Goal: Information Seeking & Learning: Learn about a topic

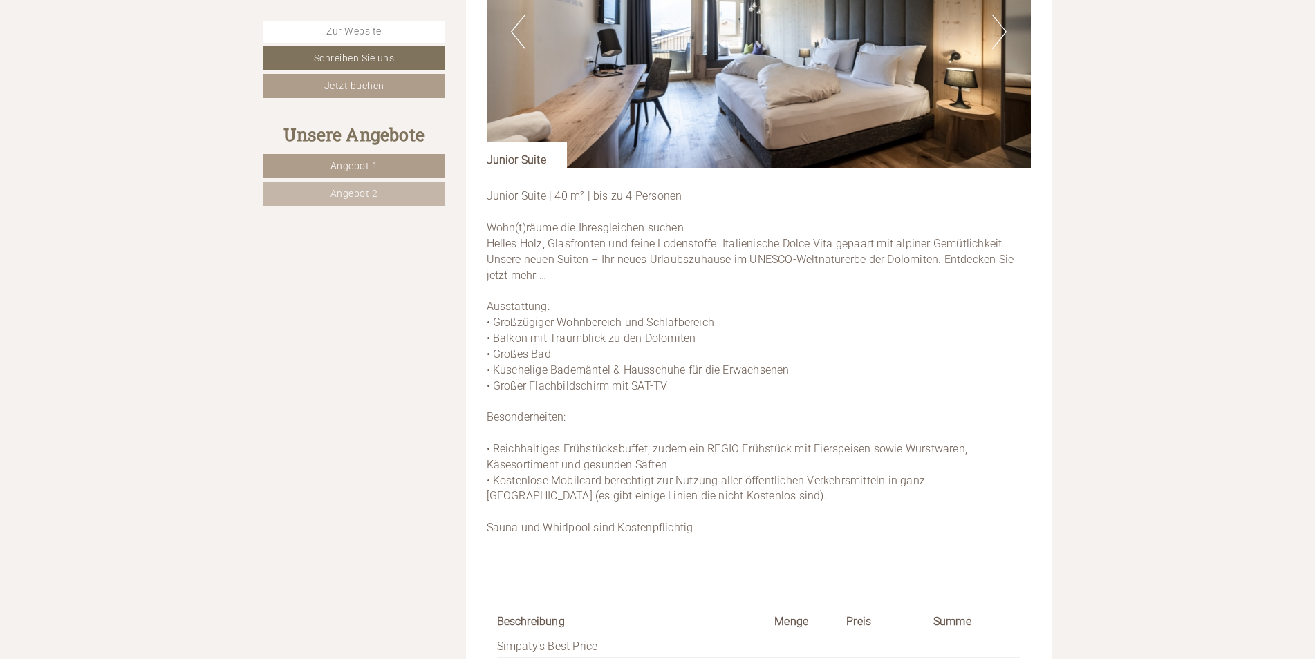
scroll to position [2281, 0]
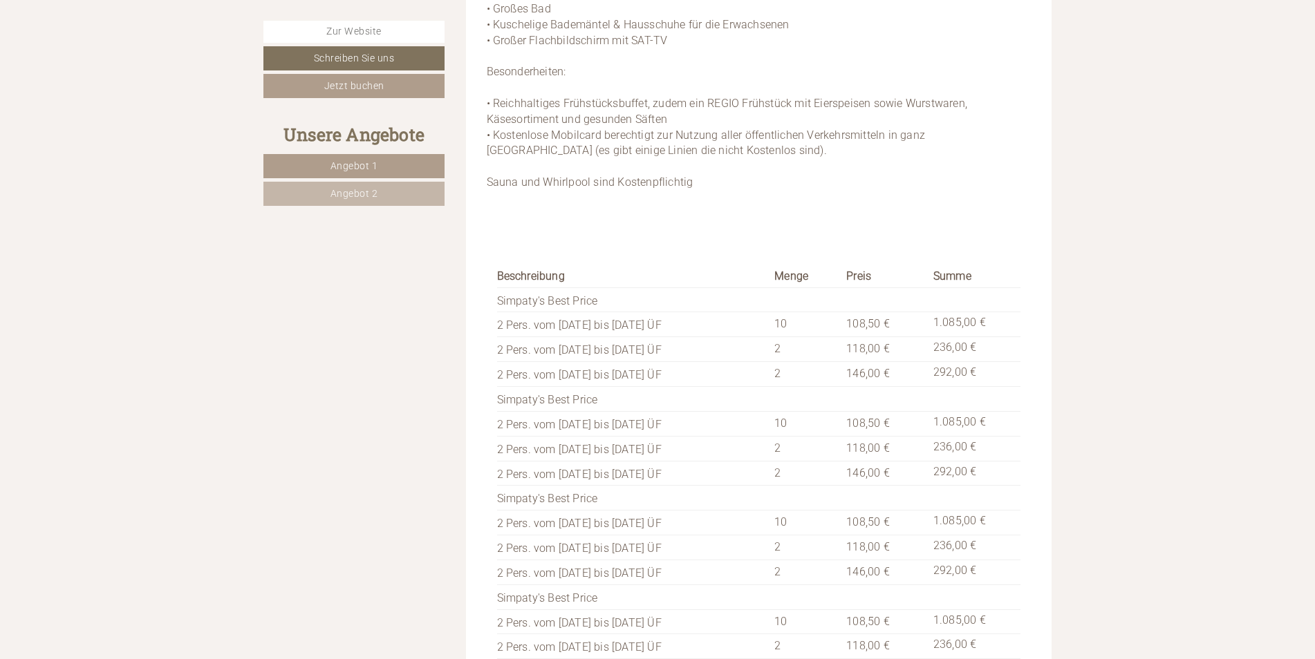
click at [325, 158] on link "Angebot 1" at bounding box center [353, 166] width 181 height 24
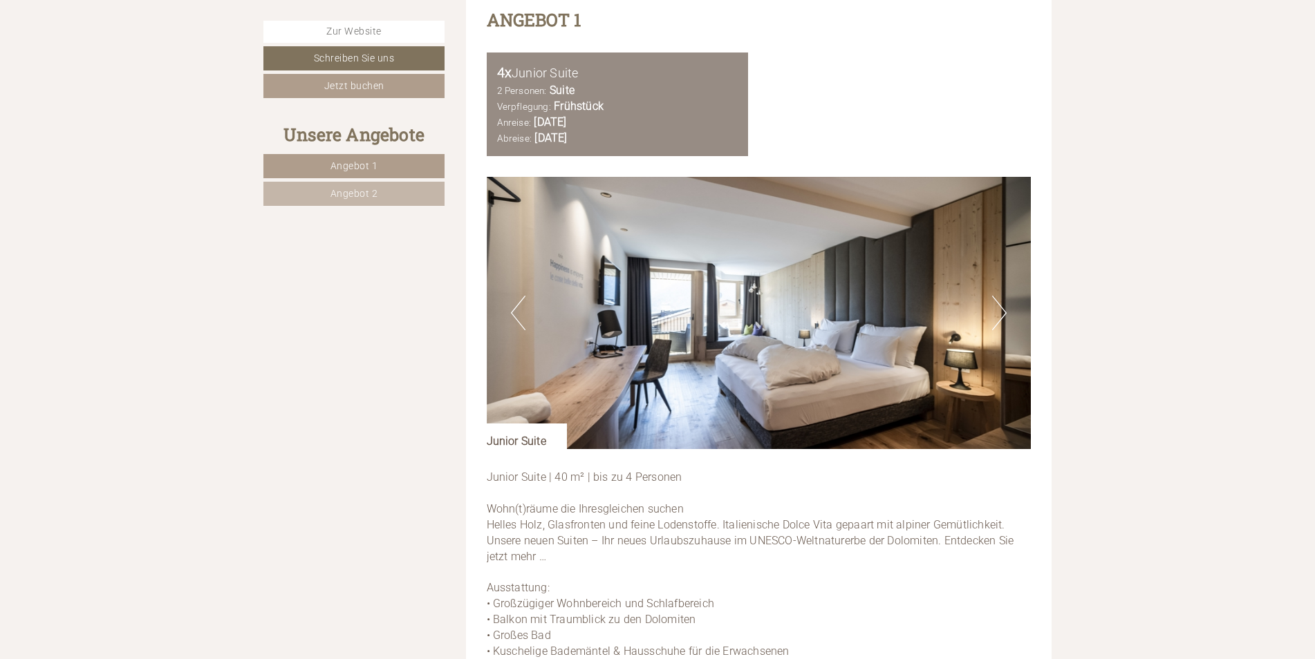
scroll to position [1671, 0]
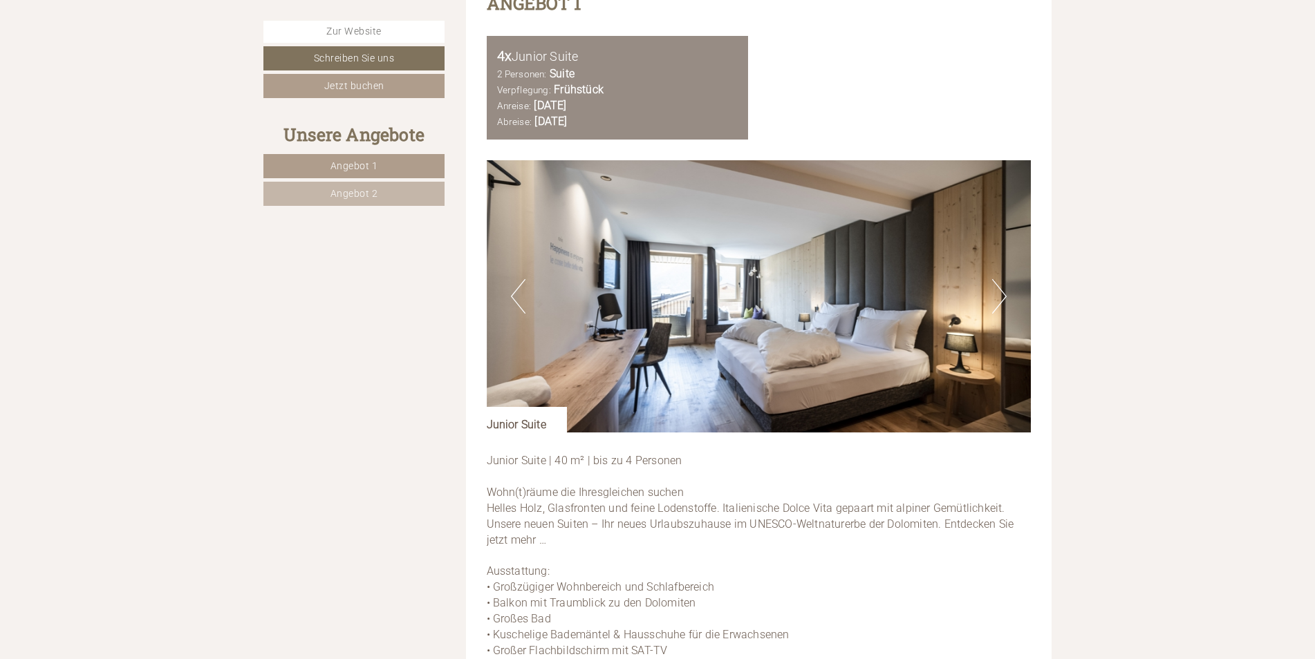
drag, startPoint x: 870, startPoint y: 301, endPoint x: 675, endPoint y: 223, distance: 210.6
click at [675, 223] on img at bounding box center [759, 296] width 545 height 272
click at [1003, 281] on button "Next" at bounding box center [999, 296] width 15 height 35
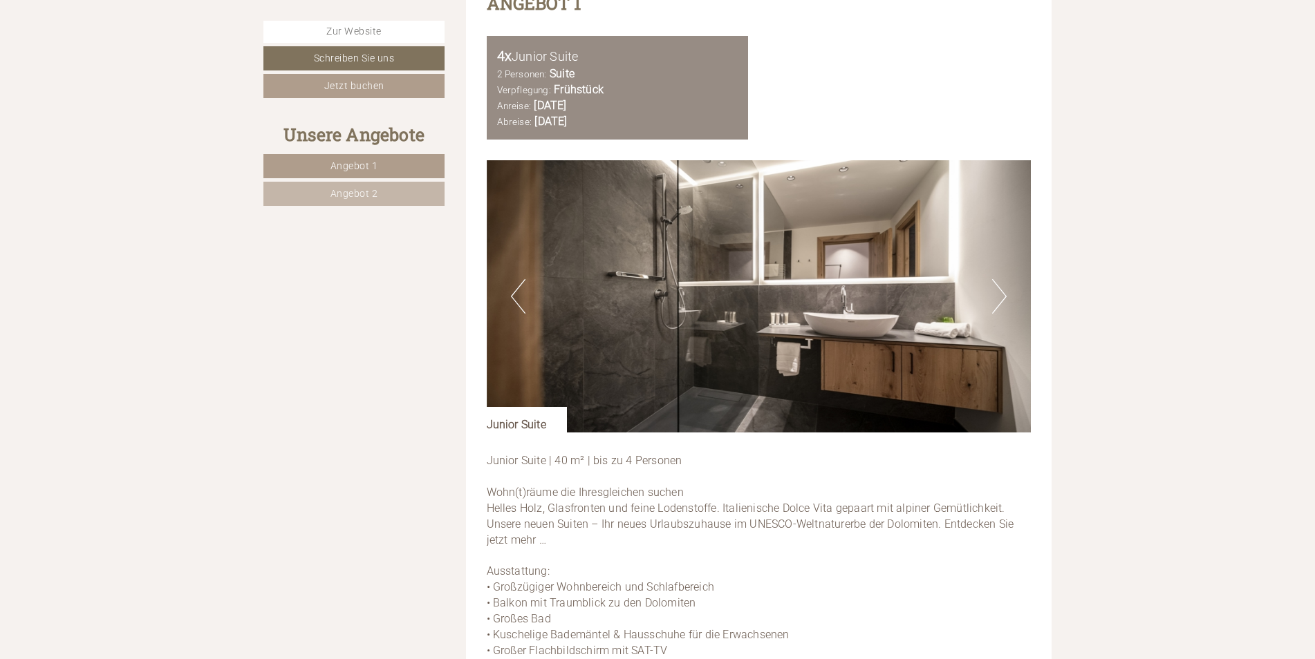
click at [1003, 281] on button "Next" at bounding box center [999, 296] width 15 height 35
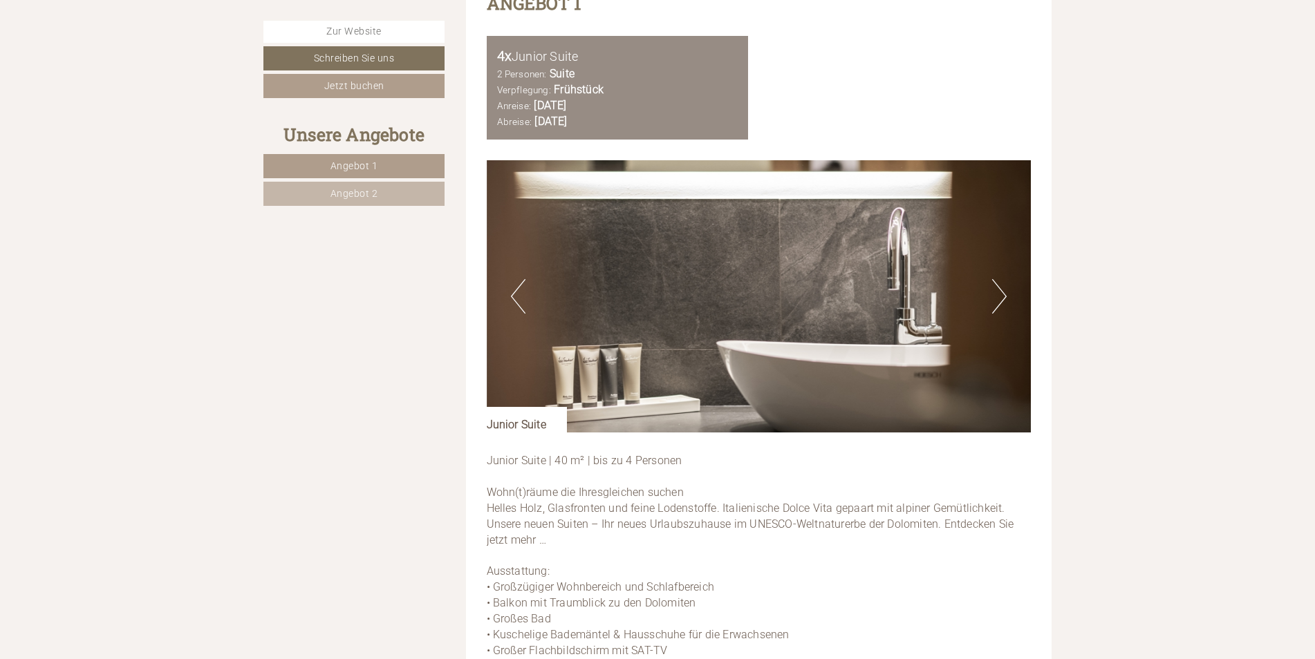
click at [1003, 281] on button "Next" at bounding box center [999, 296] width 15 height 35
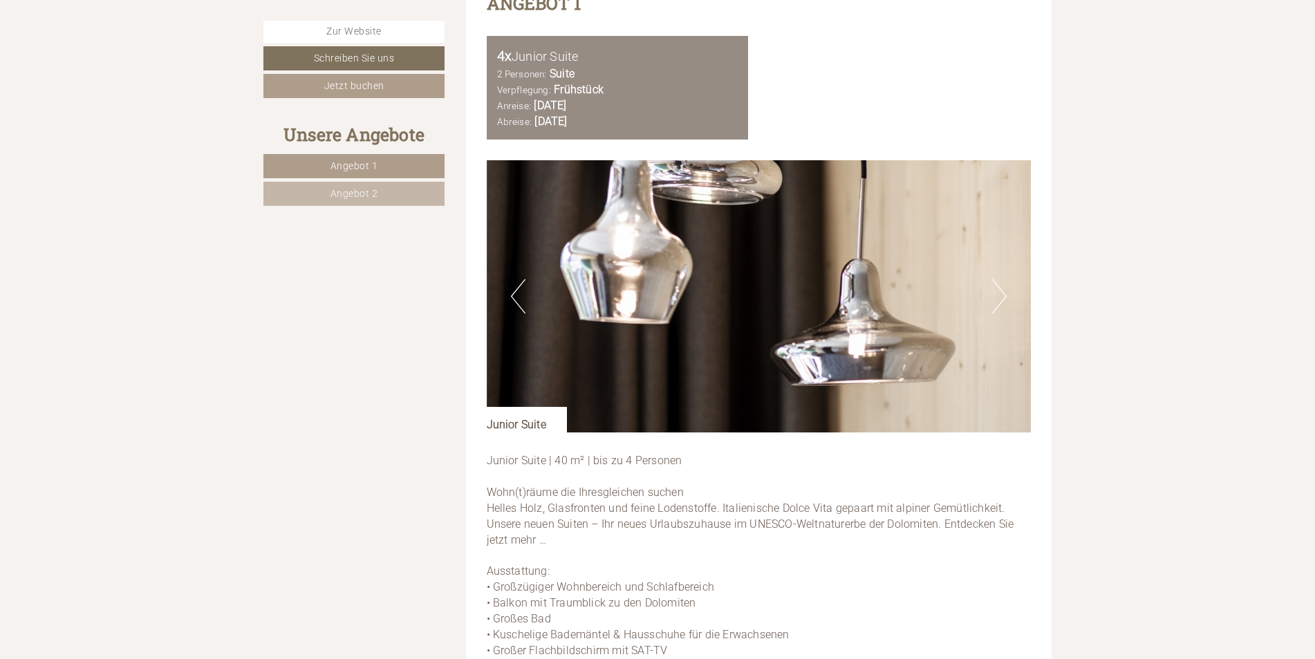
click at [1003, 280] on button "Next" at bounding box center [999, 296] width 15 height 35
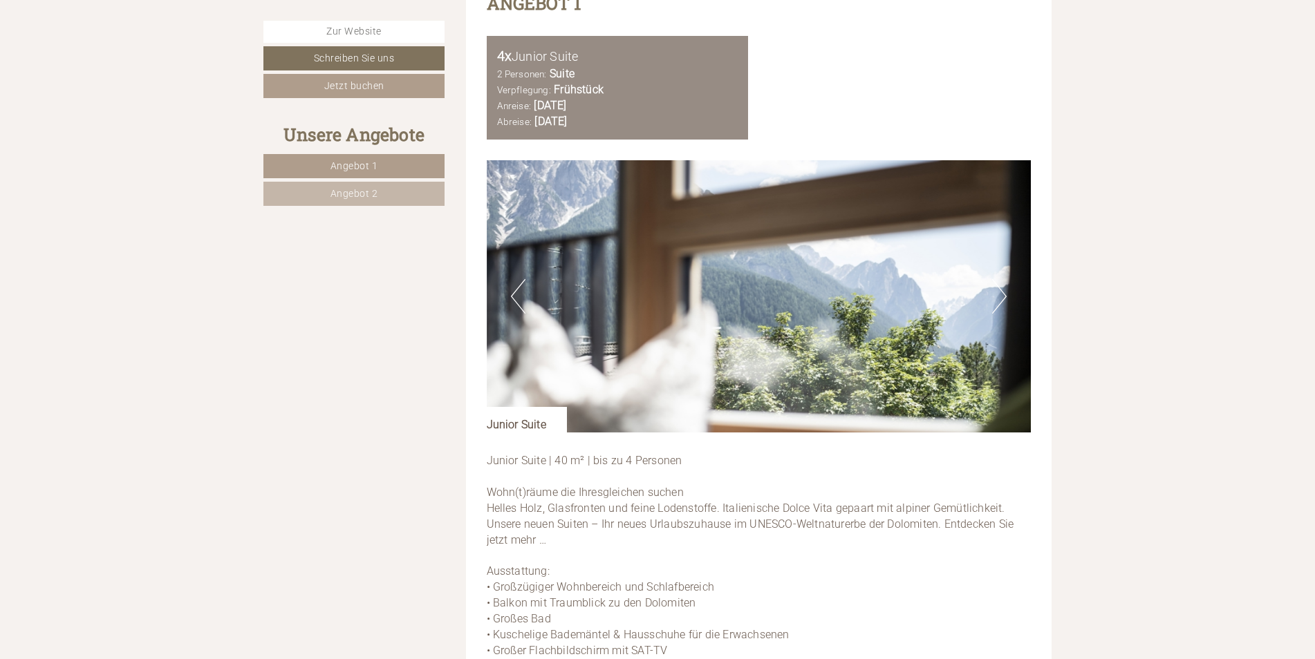
click at [1003, 280] on button "Next" at bounding box center [999, 296] width 15 height 35
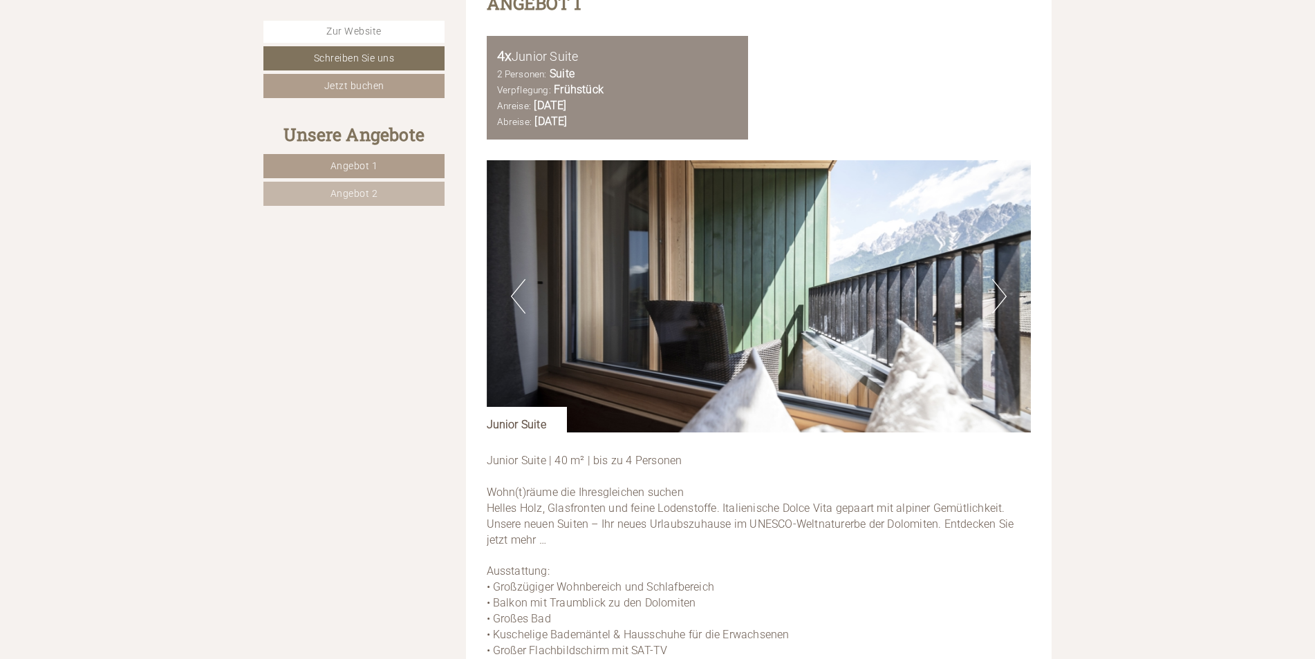
click at [1003, 280] on button "Next" at bounding box center [999, 296] width 15 height 35
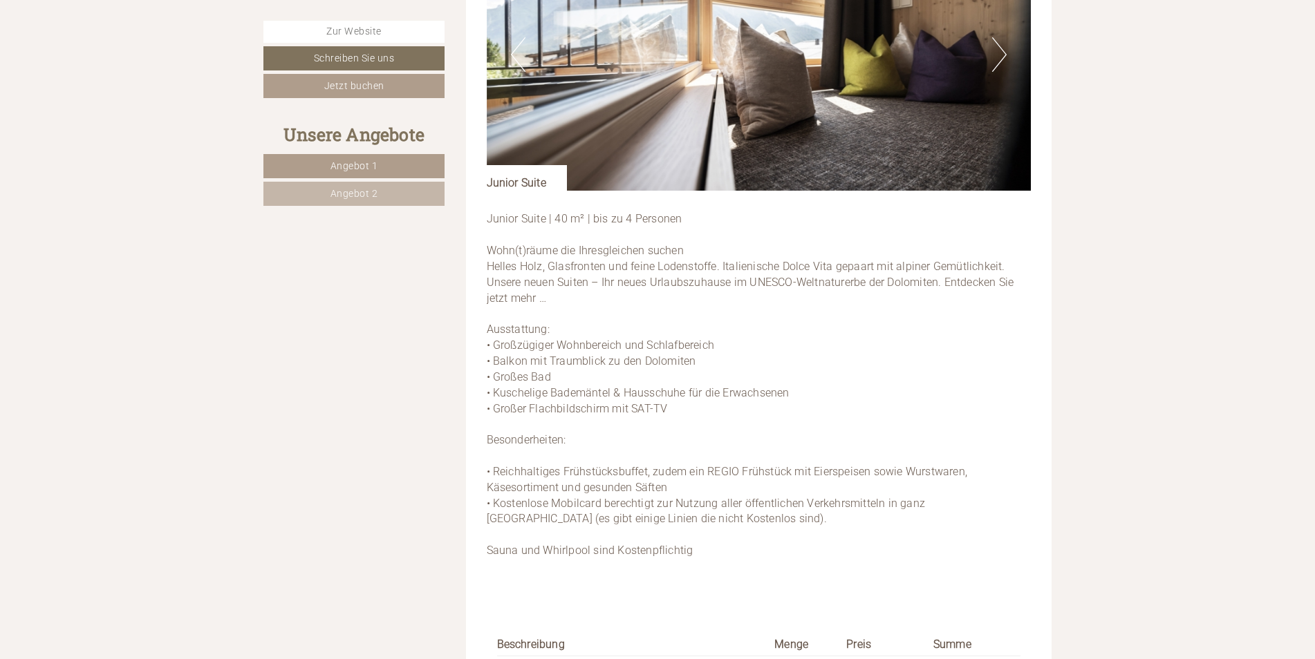
scroll to position [1878, 0]
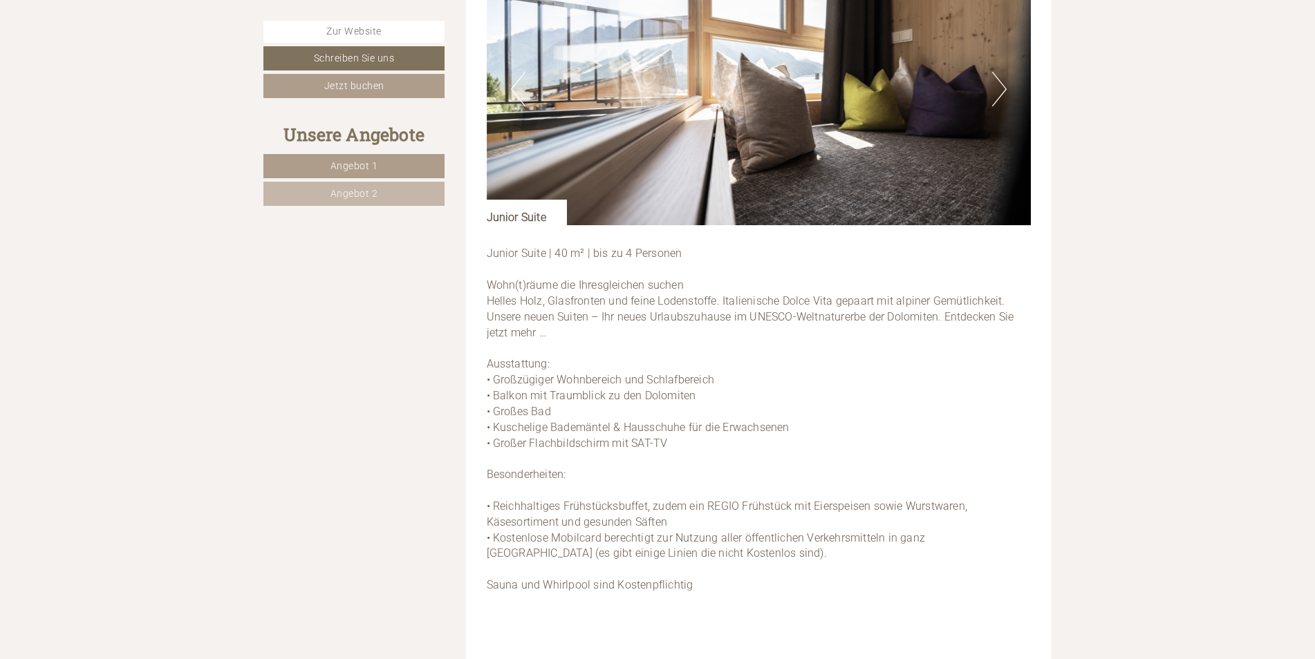
click at [397, 193] on link "Angebot 2" at bounding box center [353, 194] width 181 height 24
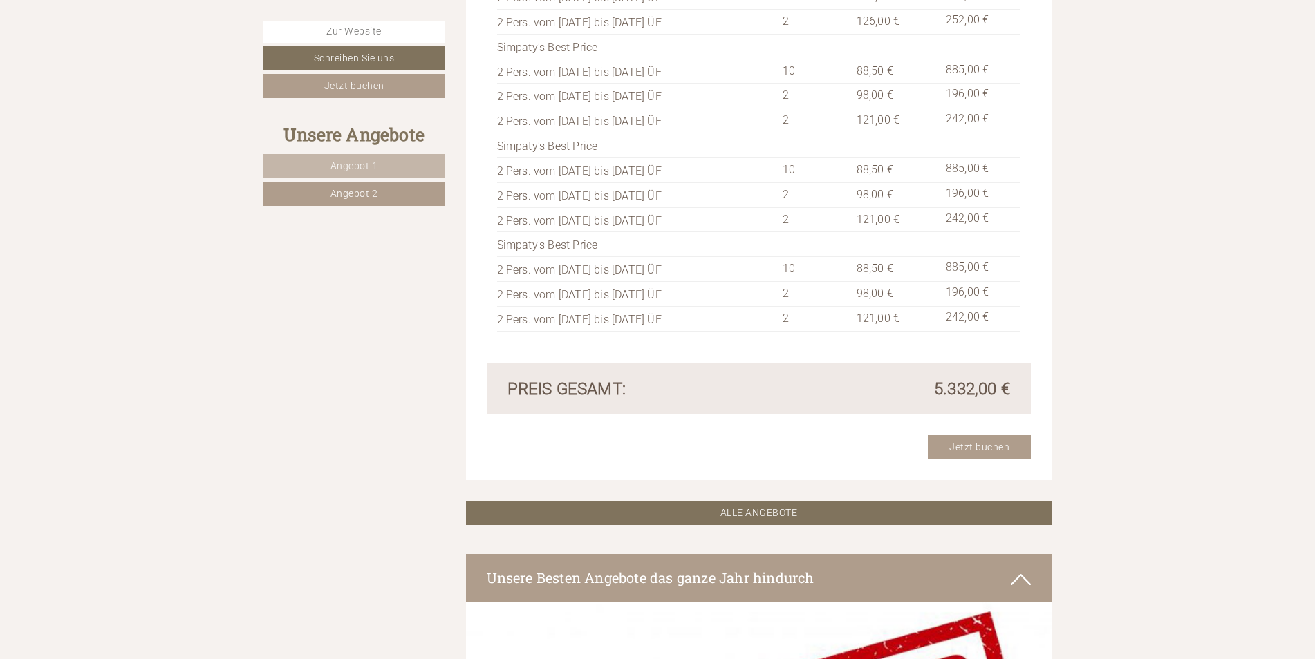
scroll to position [2777, 0]
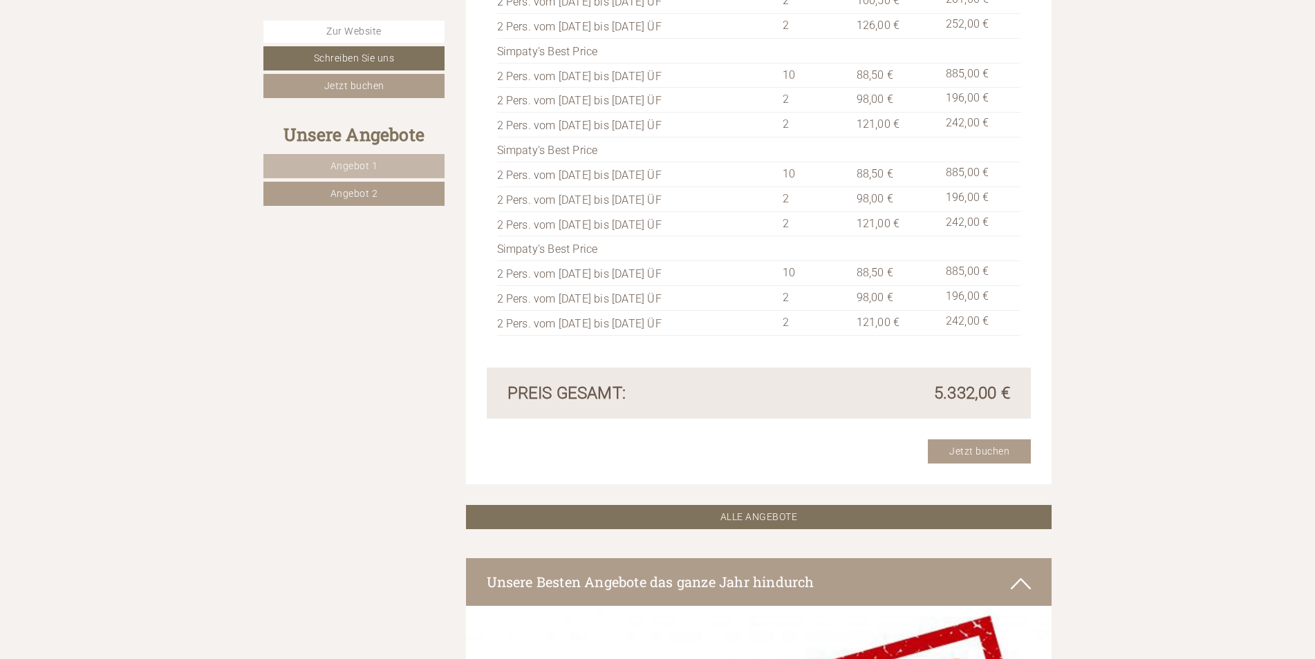
click at [756, 331] on div "Beschreibung Menge Preis Summe Simpaty's Best Price 2 Pers. vom [DATE] bis [DAT…" at bounding box center [759, 127] width 545 height 482
click at [718, 261] on td "2 Pers. vom [DATE] bis [DATE] ÜF" at bounding box center [637, 273] width 280 height 25
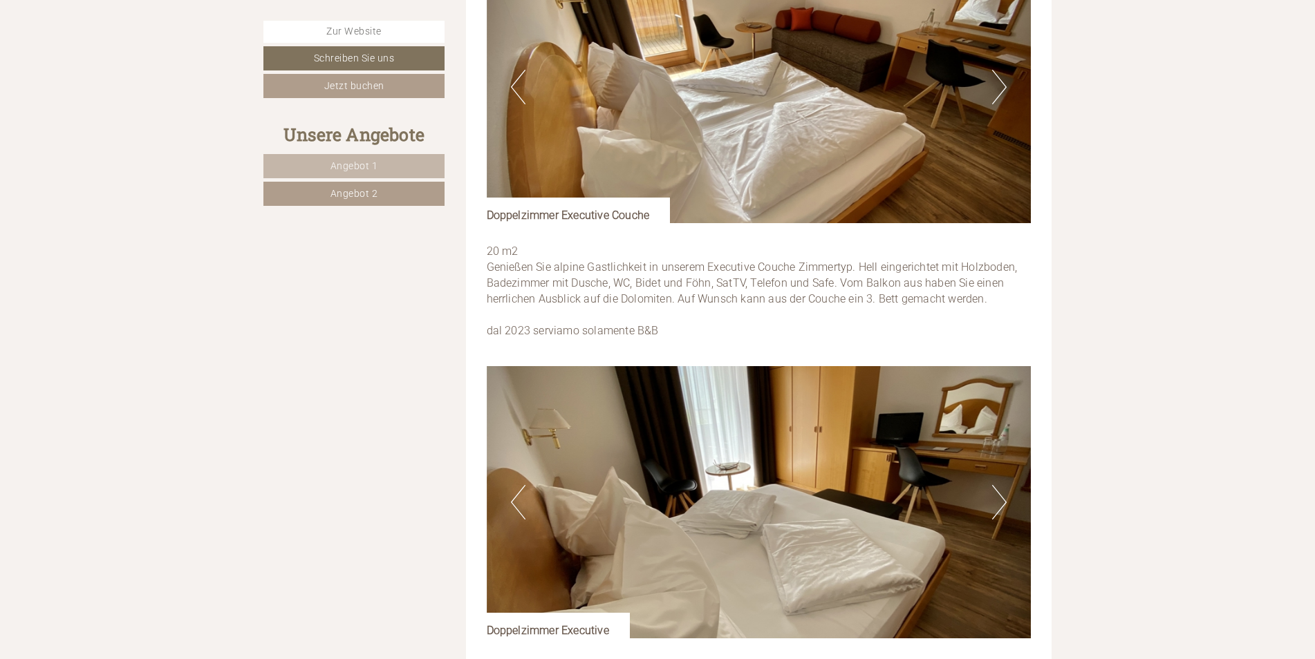
scroll to position [1878, 0]
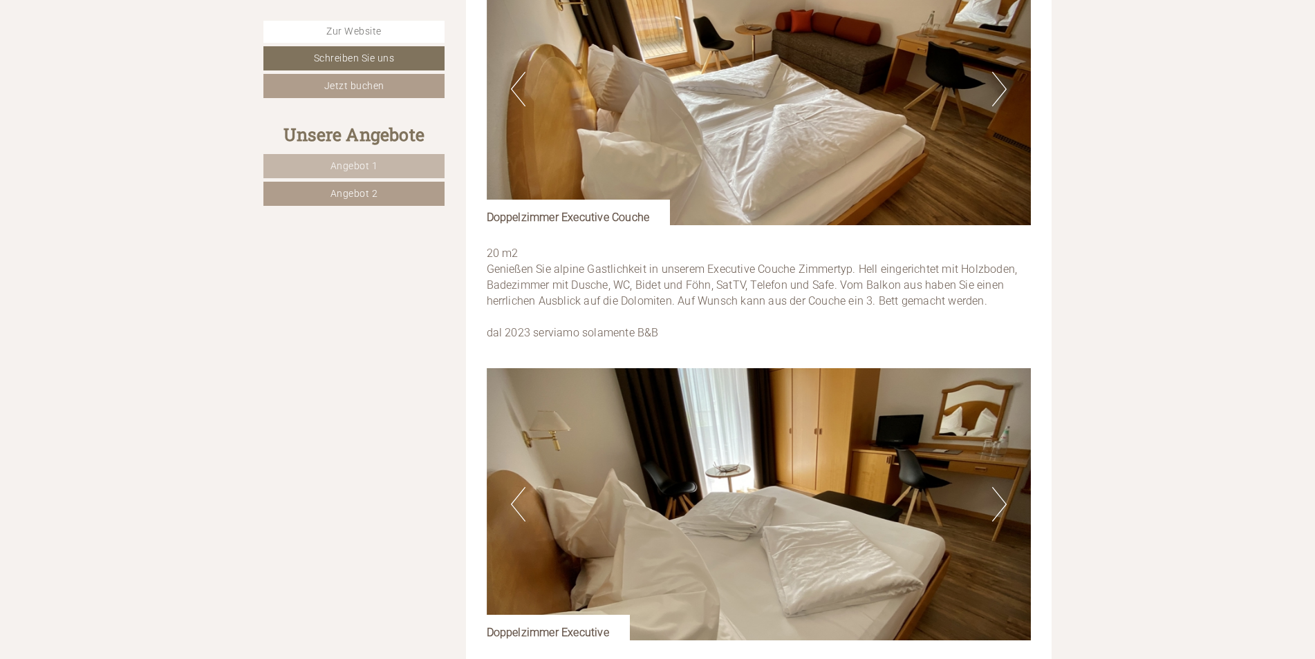
click at [724, 325] on p "20 m2 Genießen Sie alpine Gastlichkeit in unserem Executive Couche Zimmertyp. H…" at bounding box center [759, 293] width 545 height 95
click at [729, 330] on div "20 m2 Genießen Sie alpine Gastlichkeit in unserem Executive Couche Zimmertyp. H…" at bounding box center [759, 296] width 545 height 143
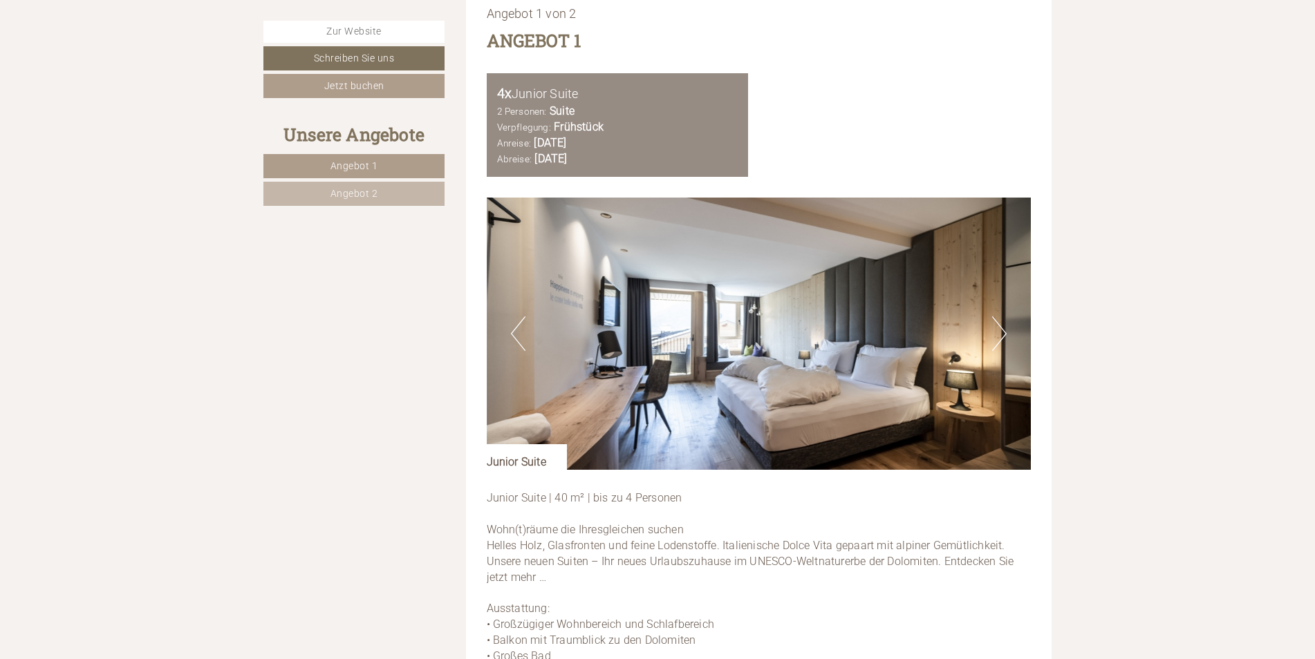
scroll to position [1382, 0]
